Goal: Obtain resource: Download file/media

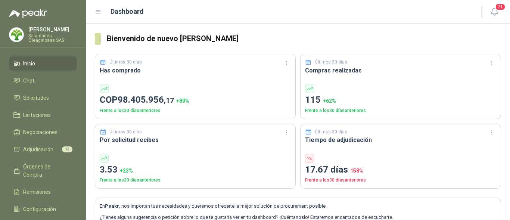
click at [51, 32] on div "[PERSON_NAME] Oleaginosas SAS" at bounding box center [52, 35] width 49 height 16
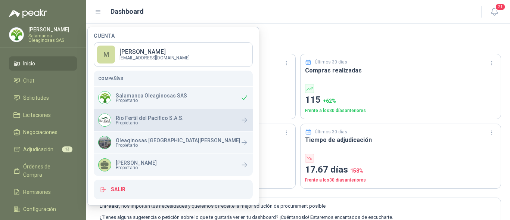
click at [147, 119] on p "Rio Fertil del Pacífico S.A.S." at bounding box center [150, 117] width 68 height 5
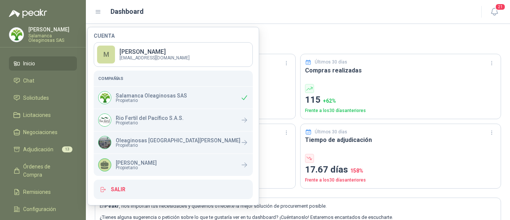
click at [407, 60] on div "Últimos 30 días" at bounding box center [400, 62] width 191 height 7
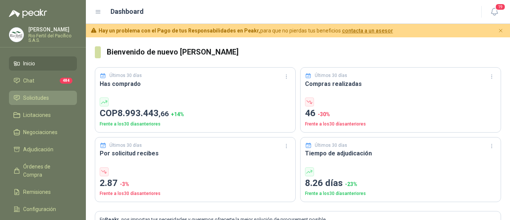
click at [53, 98] on li "Solicitudes" at bounding box center [42, 98] width 59 height 8
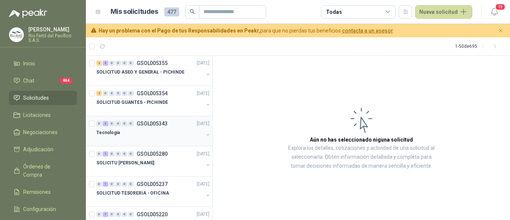
click at [159, 131] on div "Tecnologia" at bounding box center [149, 132] width 107 height 9
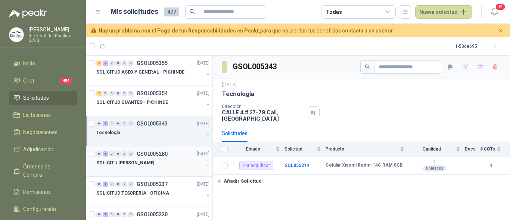
click at [161, 168] on div at bounding box center [149, 170] width 107 height 6
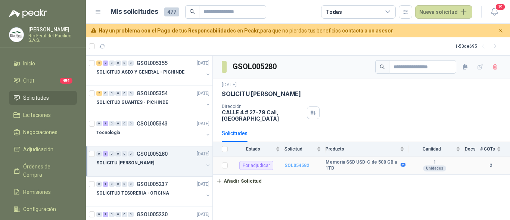
click at [295, 164] on b "SOL054582" at bounding box center [296, 165] width 25 height 5
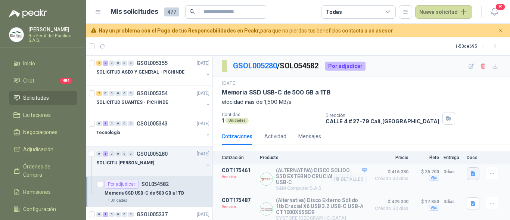
click at [472, 173] on icon "button" at bounding box center [472, 173] width 4 height 5
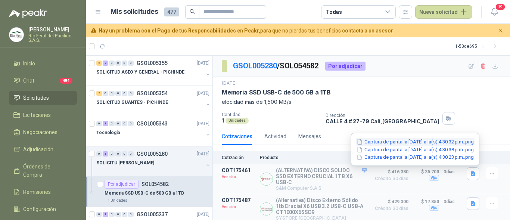
click at [405, 143] on button "Captura de pantalla 2025-09-02 a la(s) 4.30.32 p.m..png" at bounding box center [415, 142] width 119 height 8
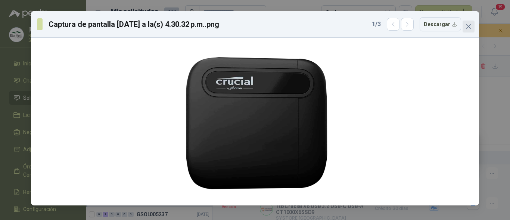
click at [465, 25] on span "Close" at bounding box center [468, 27] width 12 height 6
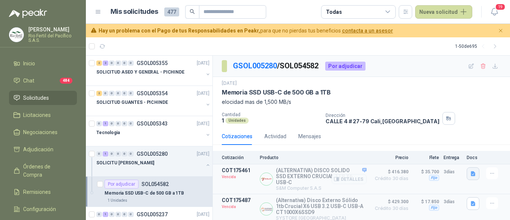
click at [472, 176] on icon "button" at bounding box center [473, 174] width 6 height 6
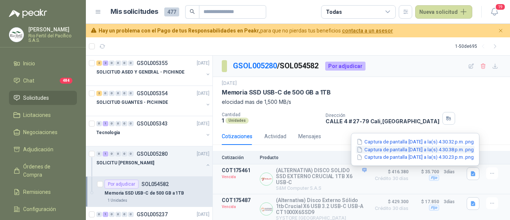
click at [402, 151] on button "Captura de pantalla 2025-09-02 a la(s) 4.30.38 p.m..png" at bounding box center [415, 150] width 119 height 8
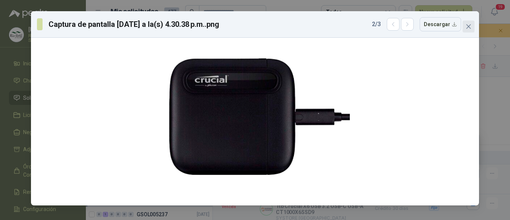
click at [471, 22] on button "Close" at bounding box center [468, 27] width 12 height 12
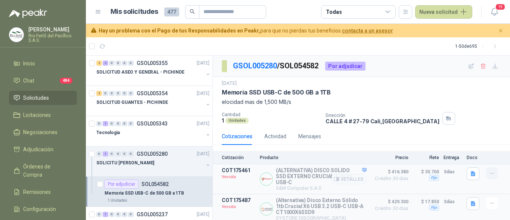
click at [490, 174] on icon "button" at bounding box center [492, 173] width 6 height 6
click at [475, 177] on button "button" at bounding box center [472, 173] width 13 height 13
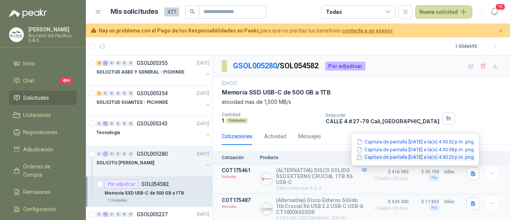
click at [444, 157] on button "Captura de pantalla 2025-09-02 a la(s) 4.30.23 p.m..png" at bounding box center [415, 157] width 119 height 8
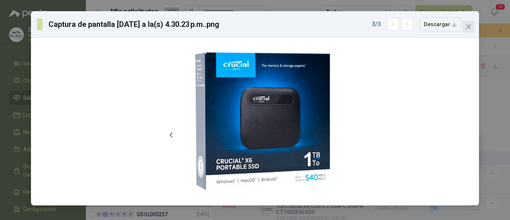
click at [468, 21] on button "Close" at bounding box center [468, 27] width 12 height 12
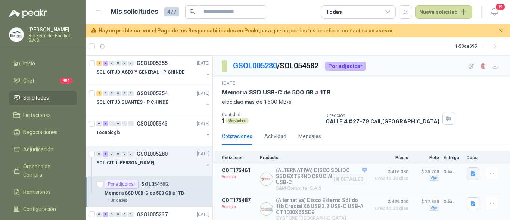
click at [474, 173] on icon "button" at bounding box center [473, 174] width 6 height 6
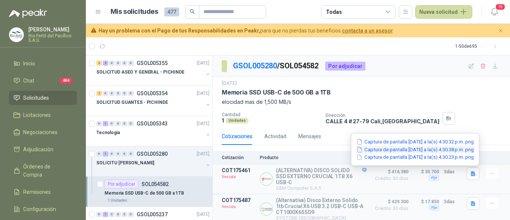
click at [418, 151] on button "Captura de pantalla 2025-09-02 a la(s) 4.30.38 p.m..png" at bounding box center [415, 150] width 119 height 8
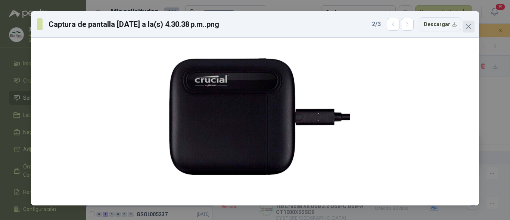
click at [469, 29] on icon "close" at bounding box center [468, 27] width 6 height 6
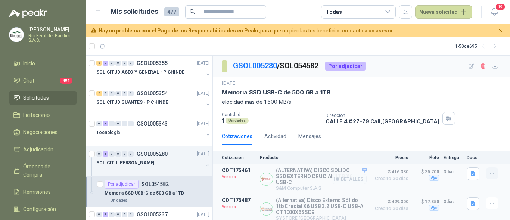
click at [491, 172] on icon "button" at bounding box center [492, 173] width 6 height 6
click at [472, 177] on button "button" at bounding box center [472, 173] width 13 height 13
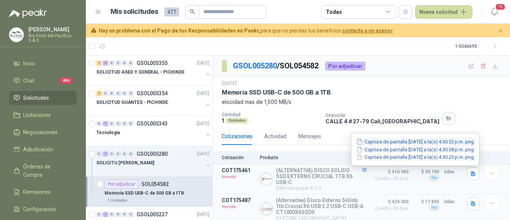
click at [378, 140] on button "Captura de pantalla 2025-09-02 a la(s) 4.30.32 p.m..png" at bounding box center [415, 142] width 119 height 8
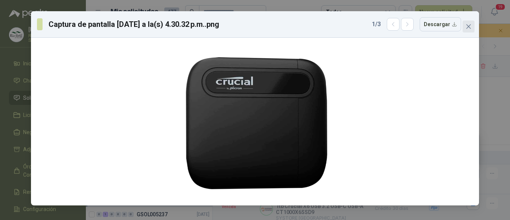
click at [468, 28] on icon "close" at bounding box center [468, 27] width 6 height 6
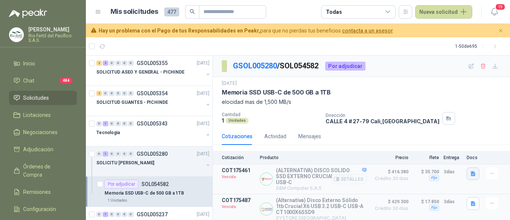
click at [471, 177] on button "button" at bounding box center [472, 173] width 13 height 13
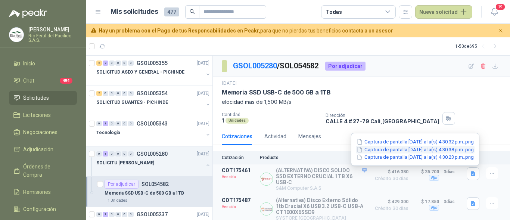
click at [393, 150] on button "Captura de pantalla 2025-09-02 a la(s) 4.30.38 p.m..png" at bounding box center [415, 150] width 119 height 8
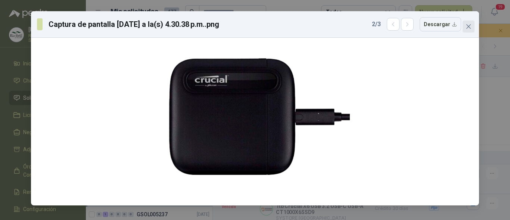
click at [471, 24] on icon "close" at bounding box center [468, 27] width 6 height 6
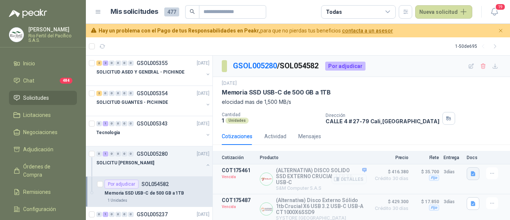
click at [473, 173] on icon "button" at bounding box center [472, 173] width 4 height 5
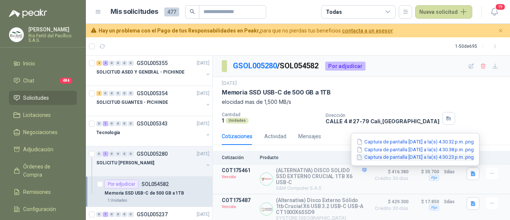
click at [419, 159] on button "Captura de pantalla 2025-09-02 a la(s) 4.30.23 p.m..png" at bounding box center [415, 157] width 119 height 8
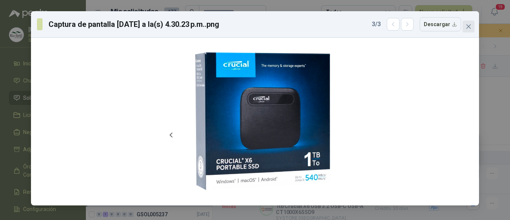
click at [468, 26] on icon "close" at bounding box center [468, 26] width 4 height 4
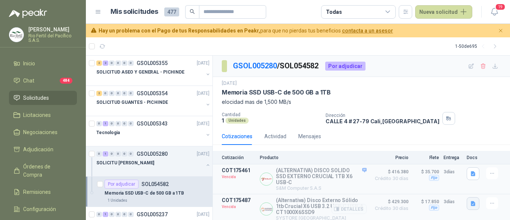
click at [472, 201] on icon "button" at bounding box center [473, 203] width 6 height 6
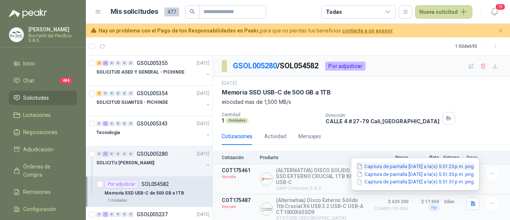
click at [417, 168] on button "Captura de pantalla 2025-09-02 a la(s) 5.51.25 p.m..png" at bounding box center [415, 166] width 119 height 8
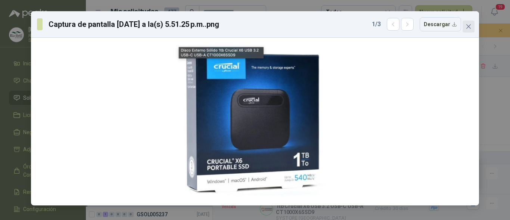
click at [469, 28] on icon "close" at bounding box center [468, 27] width 6 height 6
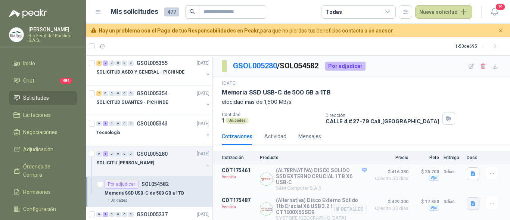
click at [471, 201] on icon "button" at bounding box center [472, 203] width 4 height 5
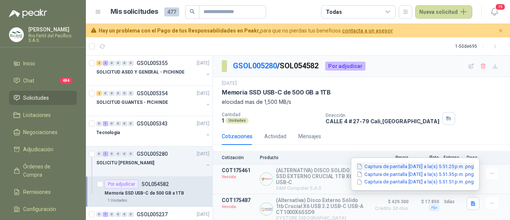
click at [400, 168] on button "Captura de pantalla 2025-09-02 a la(s) 5.51.25 p.m..png" at bounding box center [415, 166] width 119 height 8
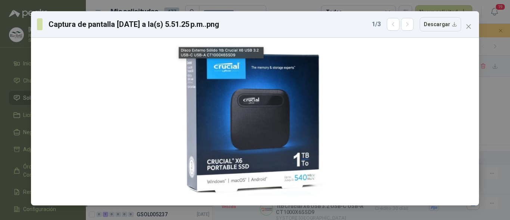
click at [469, 29] on button "Close" at bounding box center [468, 27] width 12 height 12
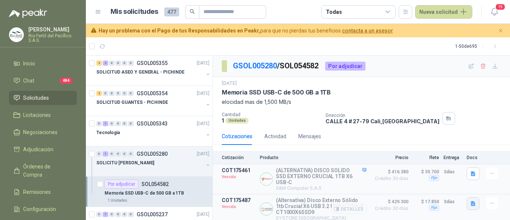
click at [473, 201] on icon "button" at bounding box center [472, 203] width 4 height 5
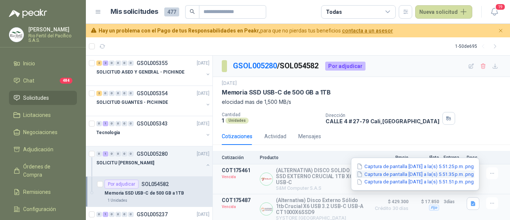
click at [415, 173] on button "Captura de pantalla 2025-09-02 a la(s) 5.51.35 p.m..png" at bounding box center [415, 174] width 119 height 8
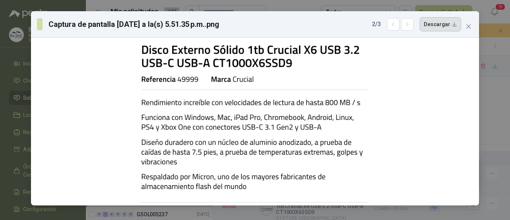
click at [440, 29] on button "Descargar" at bounding box center [439, 24] width 41 height 14
click at [508, 131] on div "Captura de pantalla 2025-09-02 a la(s) 5.51.35 p.m..png 2 / 3 Descargar" at bounding box center [255, 110] width 510 height 220
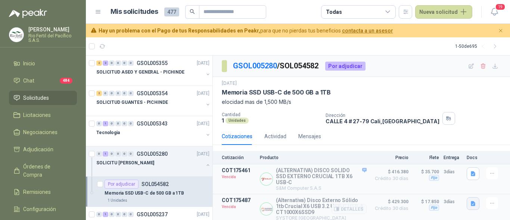
click at [472, 201] on icon "button" at bounding box center [472, 203] width 4 height 5
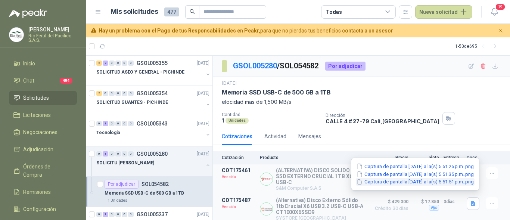
click at [452, 182] on button "Captura de pantalla 2025-09-02 a la(s) 5.51.51 p.m..png" at bounding box center [415, 182] width 119 height 8
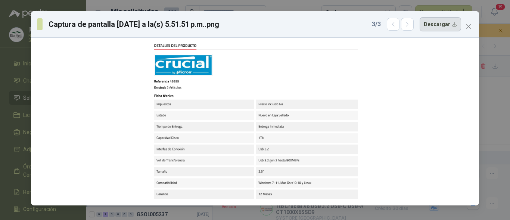
click at [437, 26] on button "Descargar" at bounding box center [439, 24] width 41 height 14
click at [467, 27] on icon "close" at bounding box center [468, 27] width 6 height 6
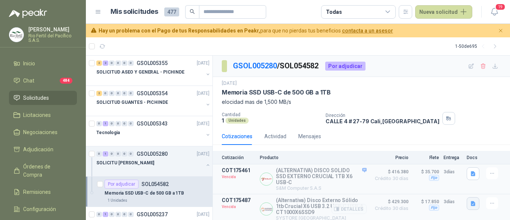
click at [472, 201] on icon "button" at bounding box center [472, 203] width 4 height 5
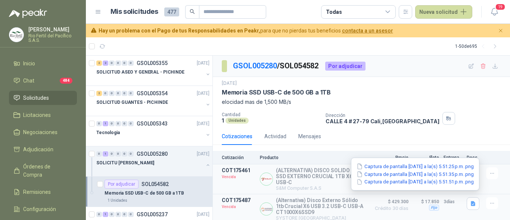
click at [414, 167] on button "Captura de pantalla 2025-09-02 a la(s) 5.51.25 p.m..png" at bounding box center [415, 166] width 119 height 8
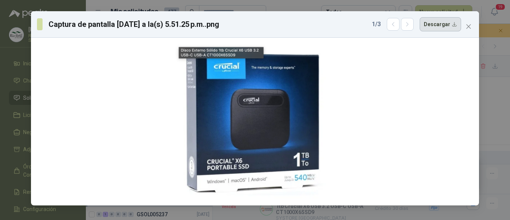
click at [448, 26] on button "Descargar" at bounding box center [439, 24] width 41 height 14
click at [470, 24] on icon "close" at bounding box center [468, 27] width 6 height 6
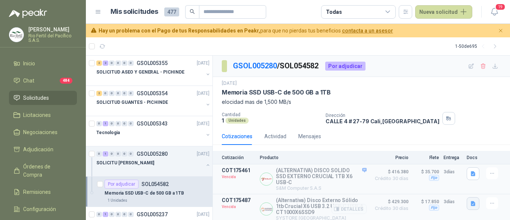
click at [472, 201] on icon "button" at bounding box center [472, 203] width 4 height 5
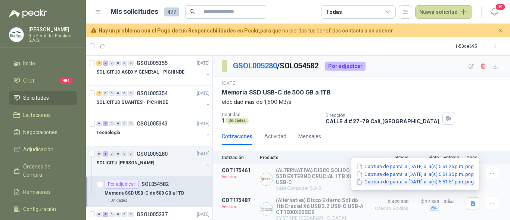
click at [429, 184] on button "Captura de pantalla 2025-09-02 a la(s) 5.51.51 p.m..png" at bounding box center [415, 182] width 119 height 8
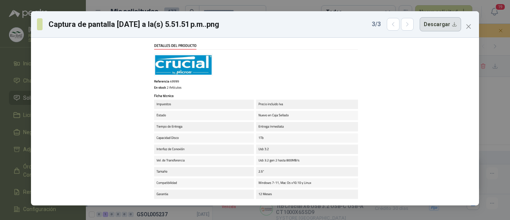
click at [445, 28] on button "Descargar" at bounding box center [439, 24] width 41 height 14
click at [469, 27] on icon "close" at bounding box center [468, 26] width 4 height 4
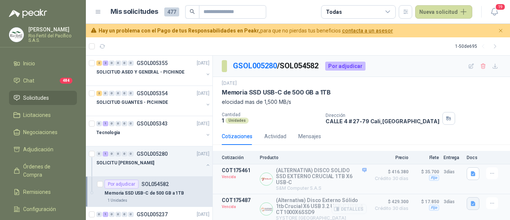
click at [471, 200] on icon "button" at bounding box center [473, 203] width 6 height 6
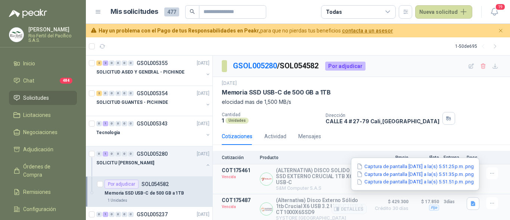
click at [433, 204] on div "Fijo" at bounding box center [434, 207] width 10 height 6
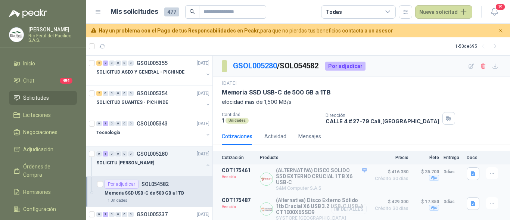
click at [351, 204] on button "Detalles" at bounding box center [348, 209] width 35 height 10
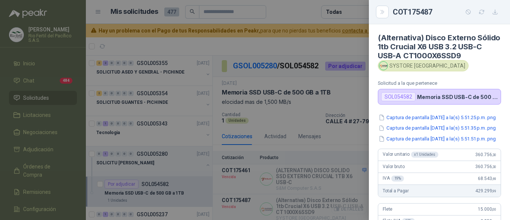
scroll to position [207, 0]
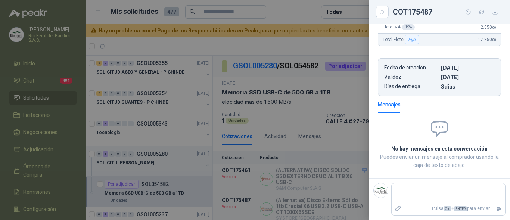
click at [337, 195] on div at bounding box center [255, 110] width 510 height 220
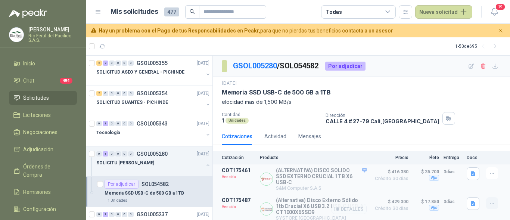
click at [490, 200] on icon "button" at bounding box center [492, 203] width 6 height 6
click at [416, 208] on div "$ 17.850 Fijo" at bounding box center [426, 209] width 26 height 24
click at [346, 205] on button "Detalles" at bounding box center [348, 209] width 35 height 10
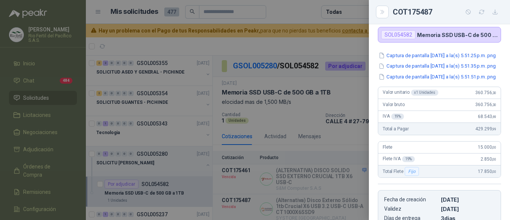
scroll to position [75, 0]
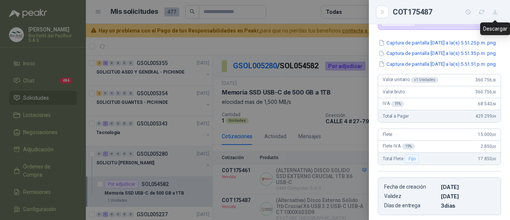
click at [492, 13] on icon "button" at bounding box center [495, 12] width 6 height 6
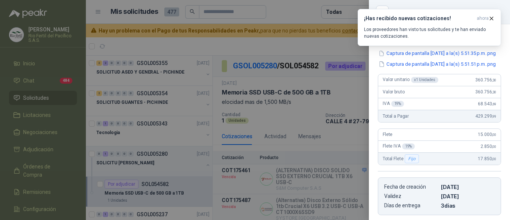
click at [319, 101] on div at bounding box center [255, 110] width 510 height 220
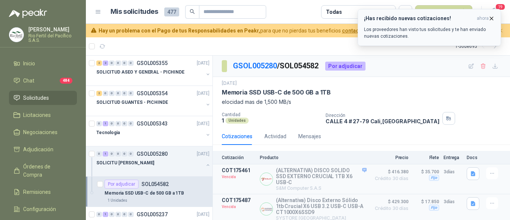
click at [492, 18] on icon "button" at bounding box center [491, 18] width 6 height 6
